Goal: Task Accomplishment & Management: Manage account settings

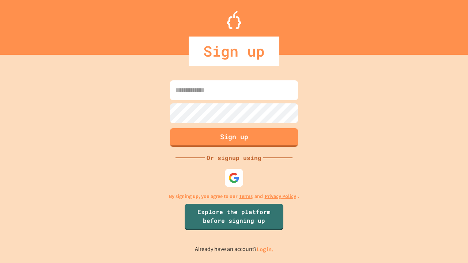
click at [266, 249] on link "Log in." at bounding box center [265, 250] width 17 height 8
